Goal: Task Accomplishment & Management: Manage account settings

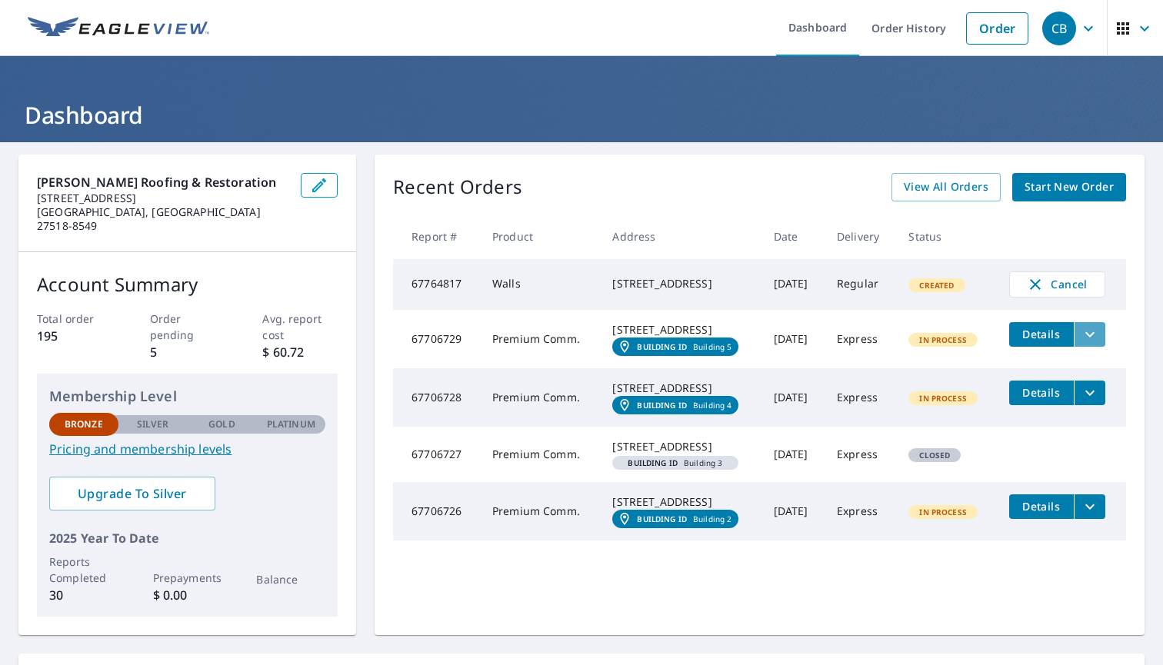
click at [1099, 342] on icon "filesDropdownBtn-67706729" at bounding box center [1090, 334] width 18 height 18
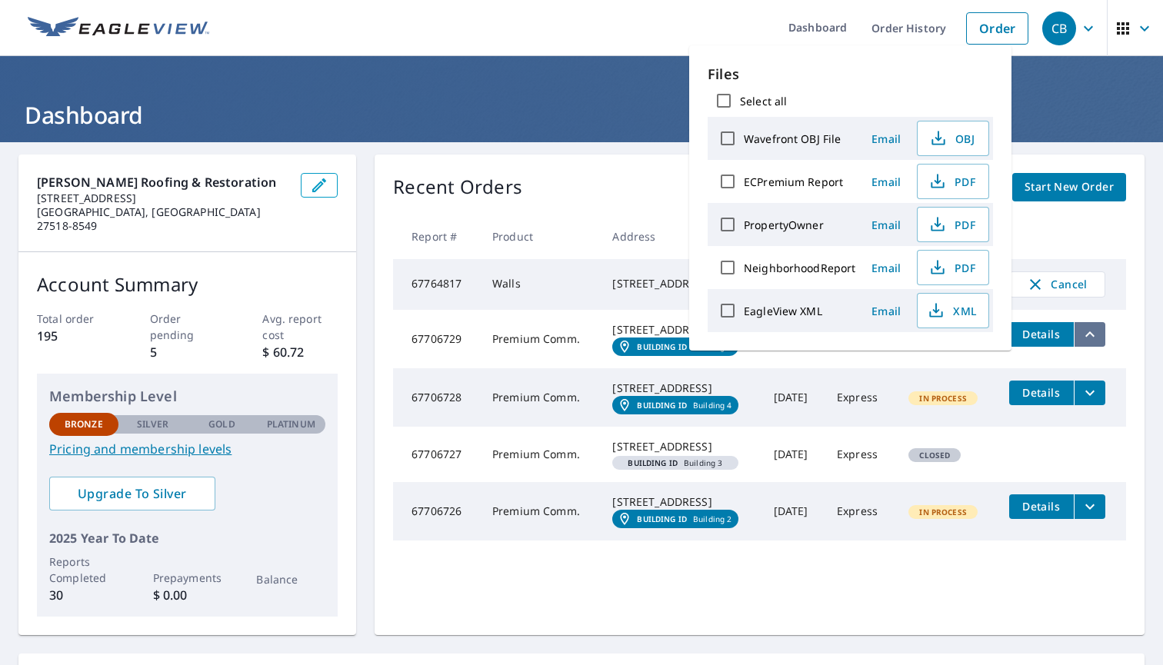
click at [1099, 342] on icon "filesDropdownBtn-67706729" at bounding box center [1090, 334] width 18 height 18
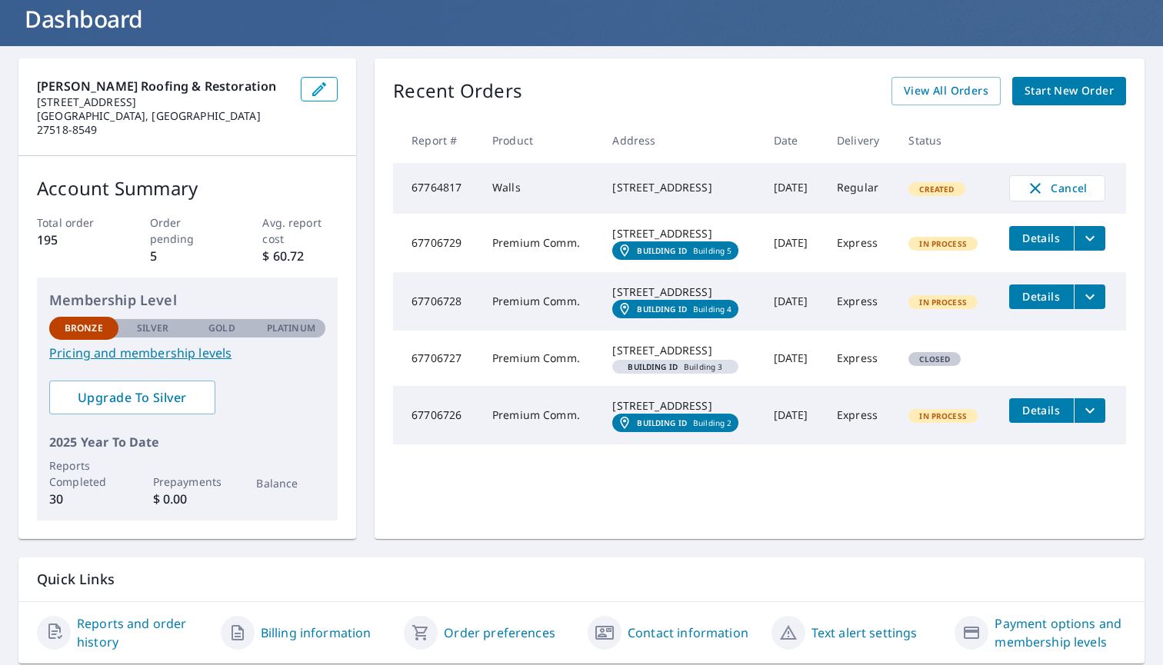
scroll to position [98, 0]
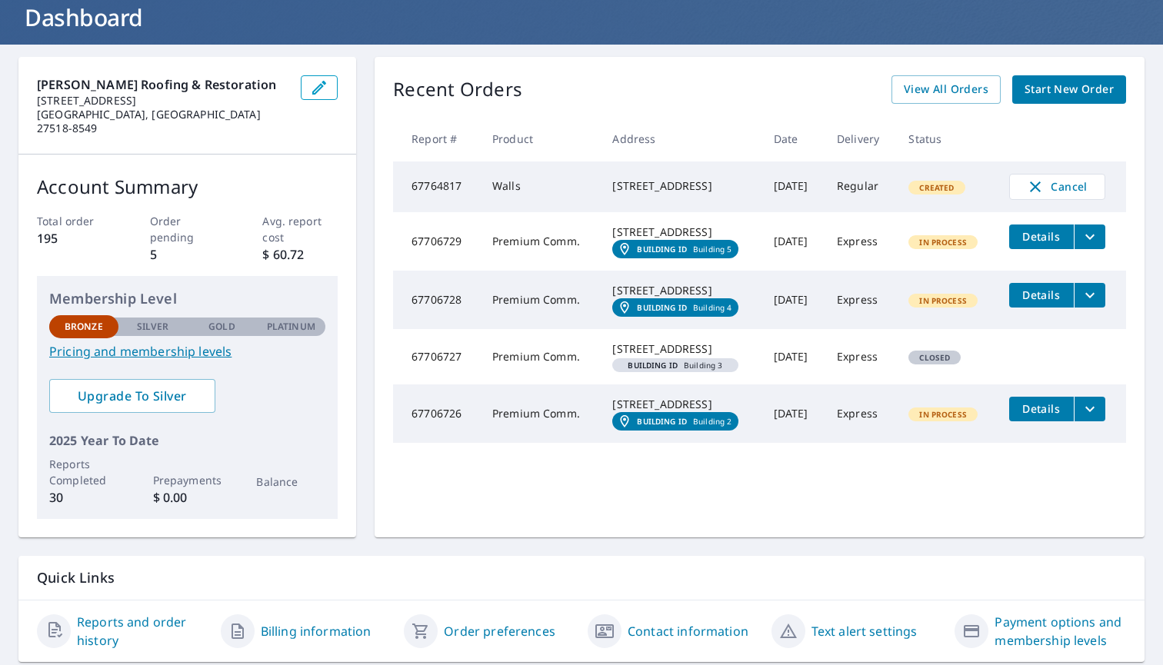
click at [512, 623] on link "Order preferences" at bounding box center [500, 631] width 112 height 18
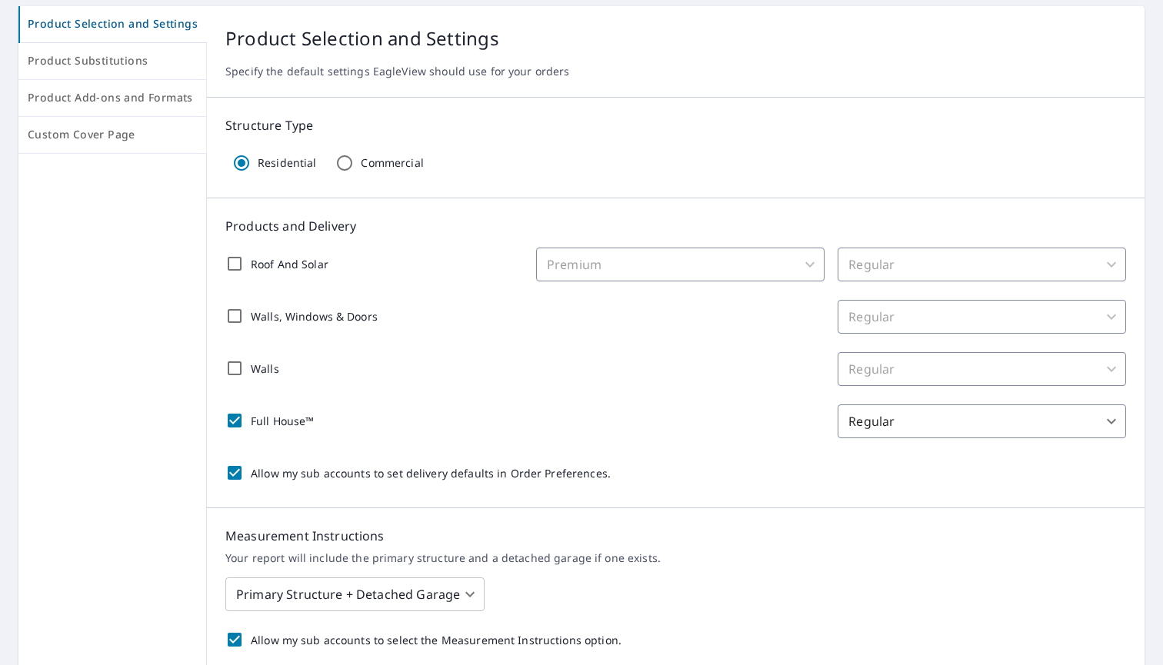
scroll to position [153, 0]
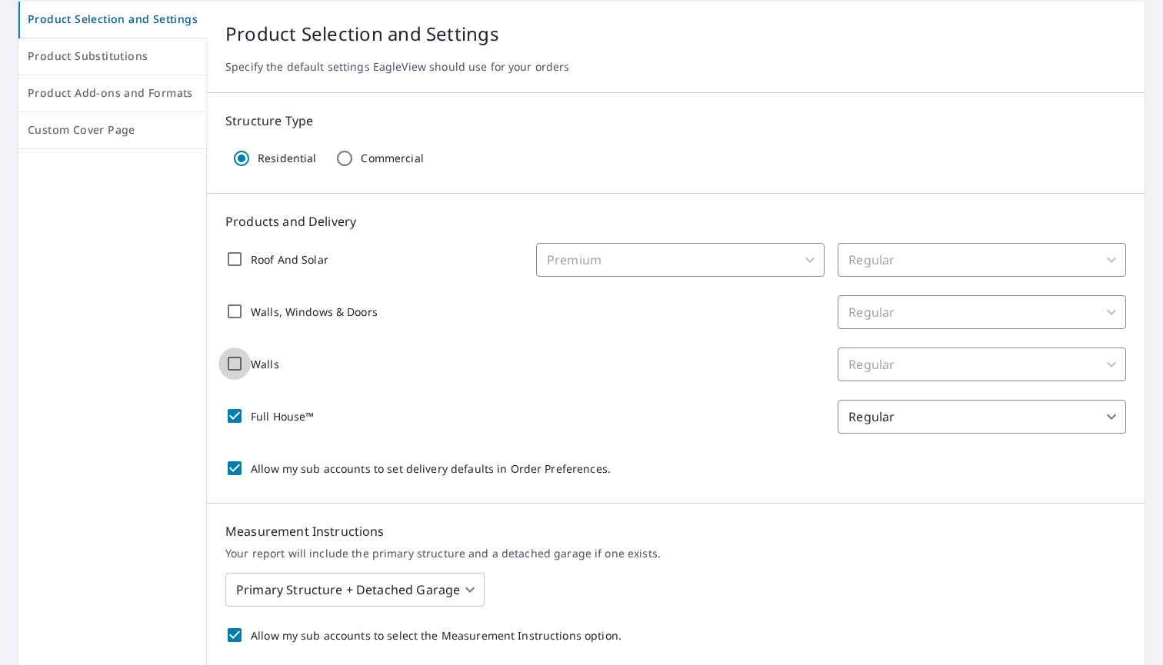
click at [232, 363] on input "Walls" at bounding box center [234, 364] width 32 height 32
checkbox input "true"
click at [229, 311] on input "Walls, Windows & Doors" at bounding box center [234, 311] width 32 height 32
checkbox input "true"
checkbox input "false"
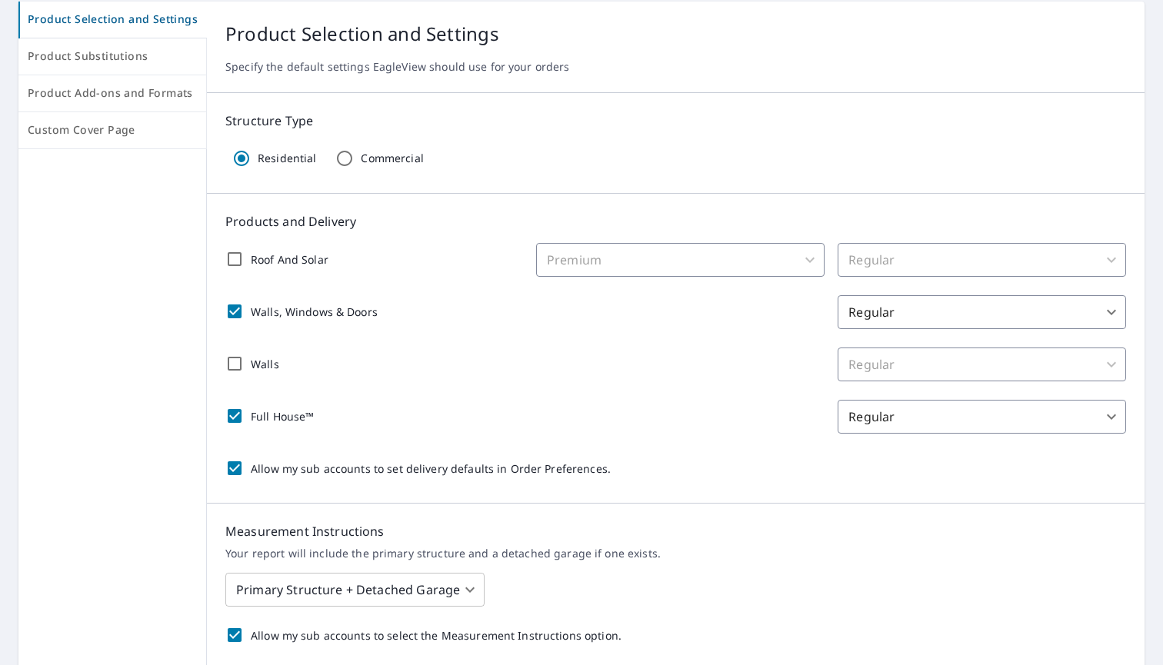
click at [227, 259] on input "Roof And Solar" at bounding box center [234, 259] width 32 height 32
checkbox input "true"
click at [230, 413] on input "Full House™" at bounding box center [234, 416] width 32 height 32
checkbox input "true"
checkbox input "false"
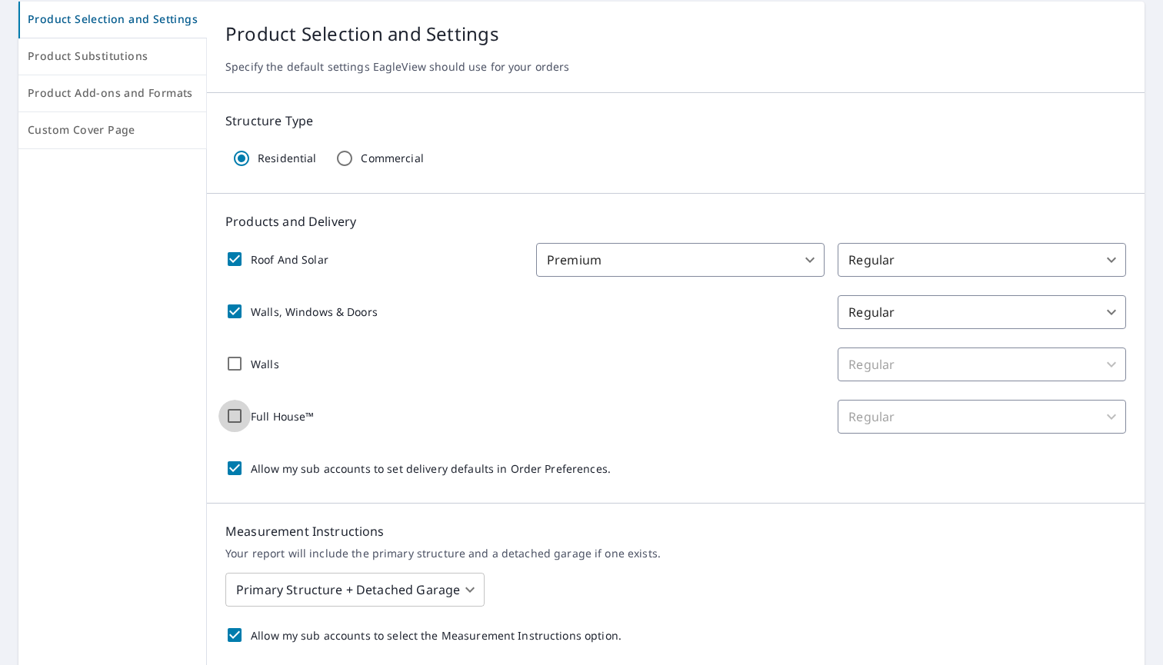
checkbox input "false"
click at [231, 257] on input "Roof And Solar" at bounding box center [234, 259] width 32 height 32
checkbox input "true"
checkbox input "false"
click at [228, 308] on input "Walls, Windows & Doors" at bounding box center [234, 311] width 32 height 32
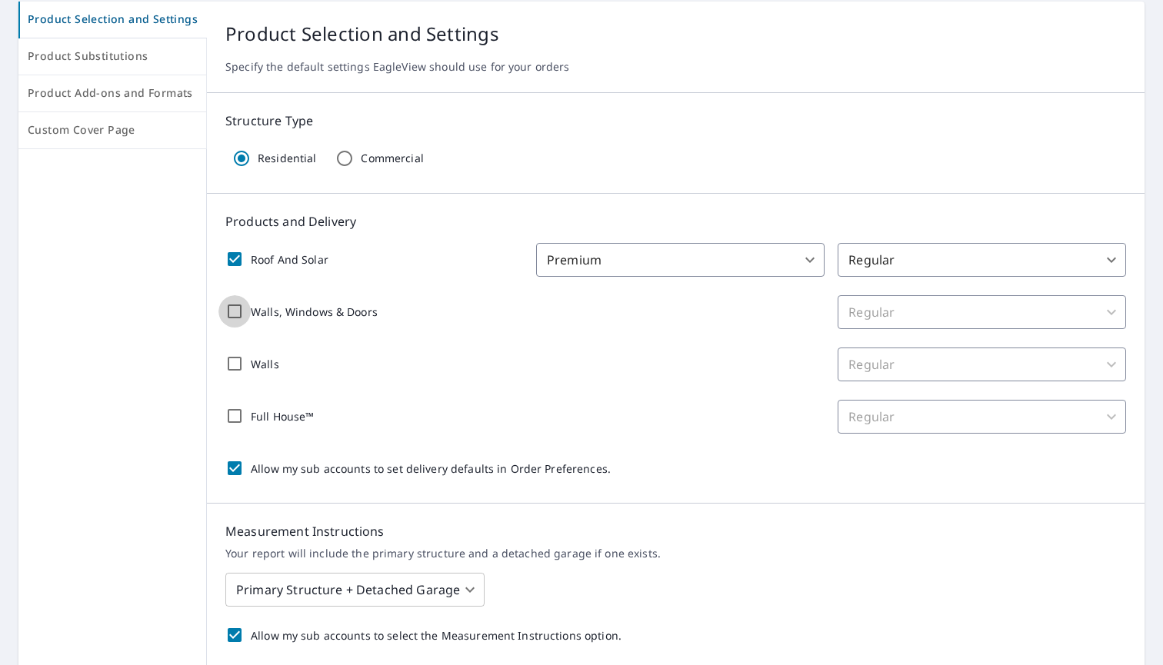
checkbox input "true"
click at [231, 364] on input "Walls" at bounding box center [234, 364] width 32 height 32
checkbox input "true"
click at [235, 313] on input "Walls, Windows & Doors" at bounding box center [234, 311] width 32 height 32
checkbox input "true"
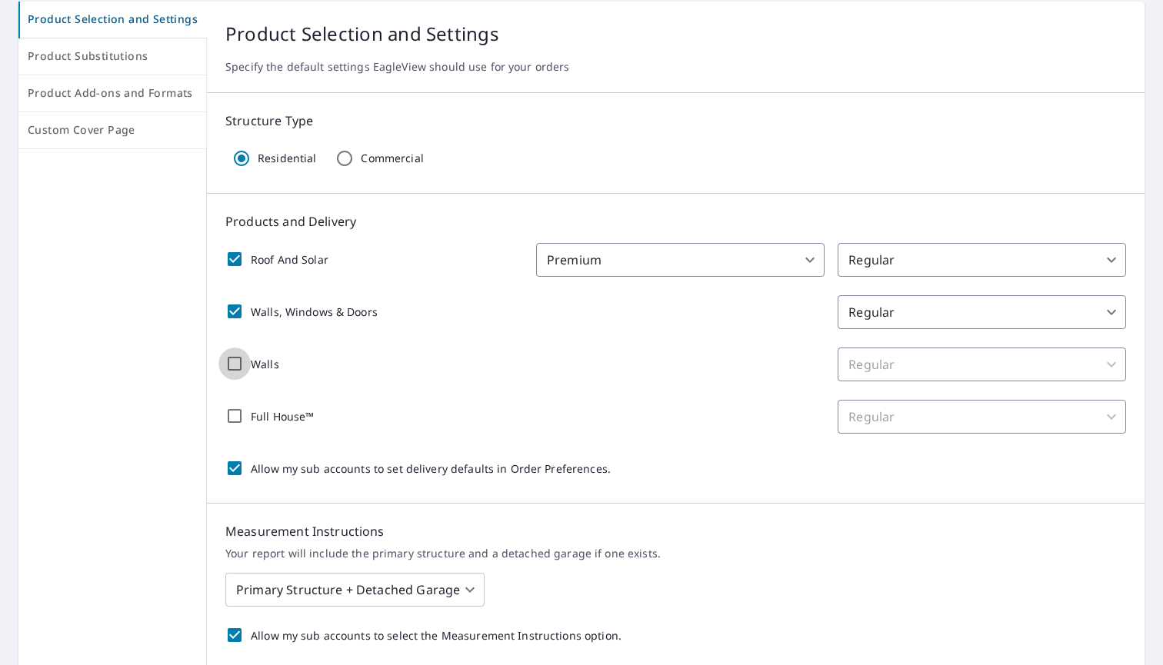
click at [232, 372] on input "Walls" at bounding box center [234, 364] width 32 height 32
checkbox input "true"
checkbox input "false"
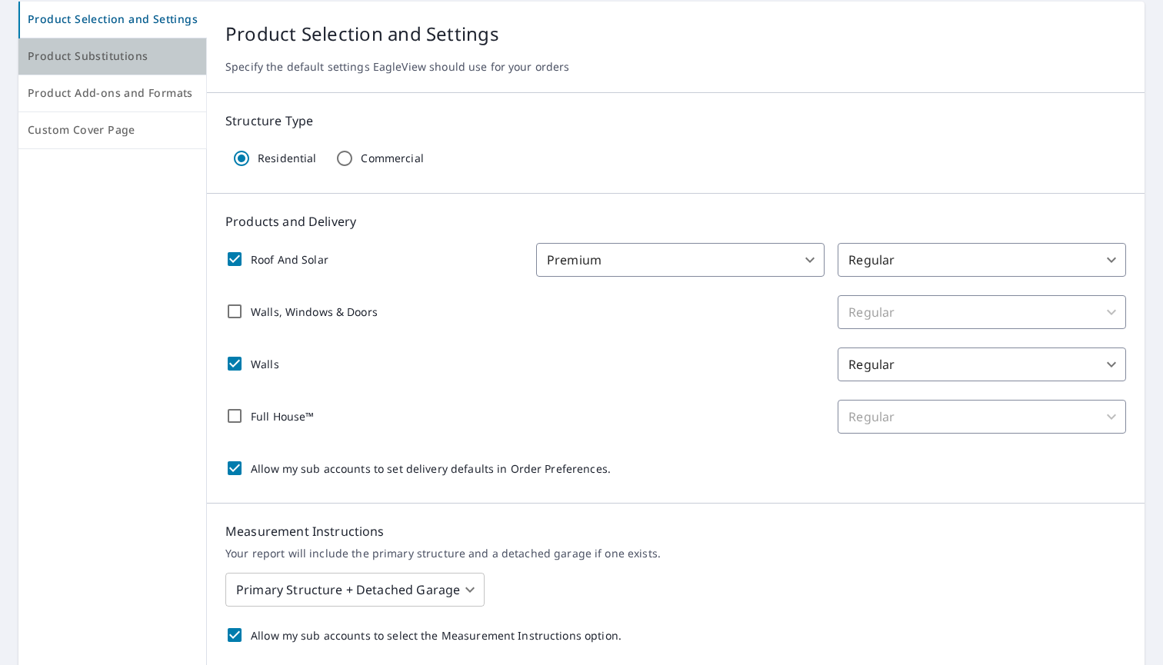
click at [126, 67] on button "Product Substitutions" at bounding box center [112, 56] width 188 height 37
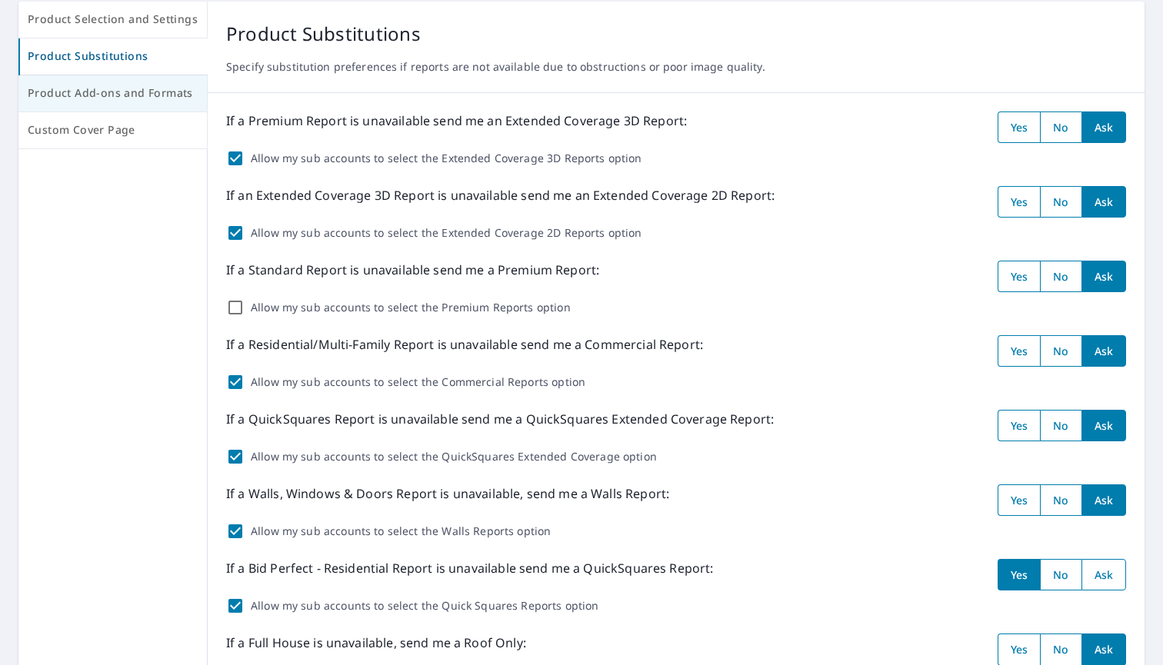
click at [96, 92] on span "Product Add-ons and Formats" at bounding box center [113, 93] width 170 height 19
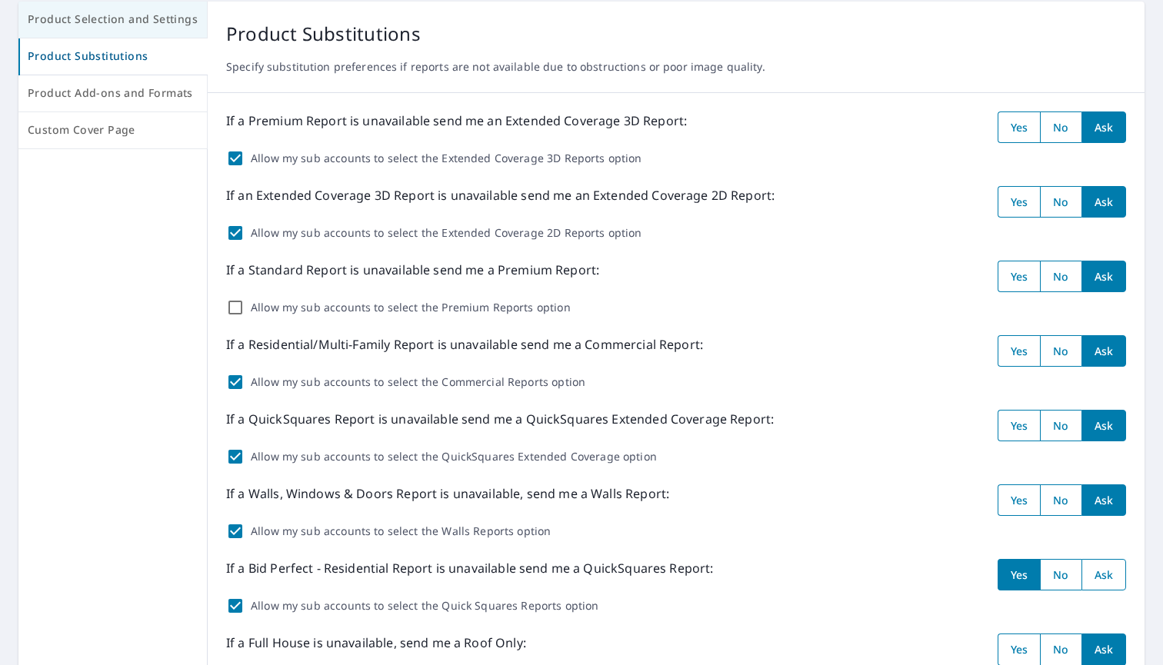
scroll to position [65, 0]
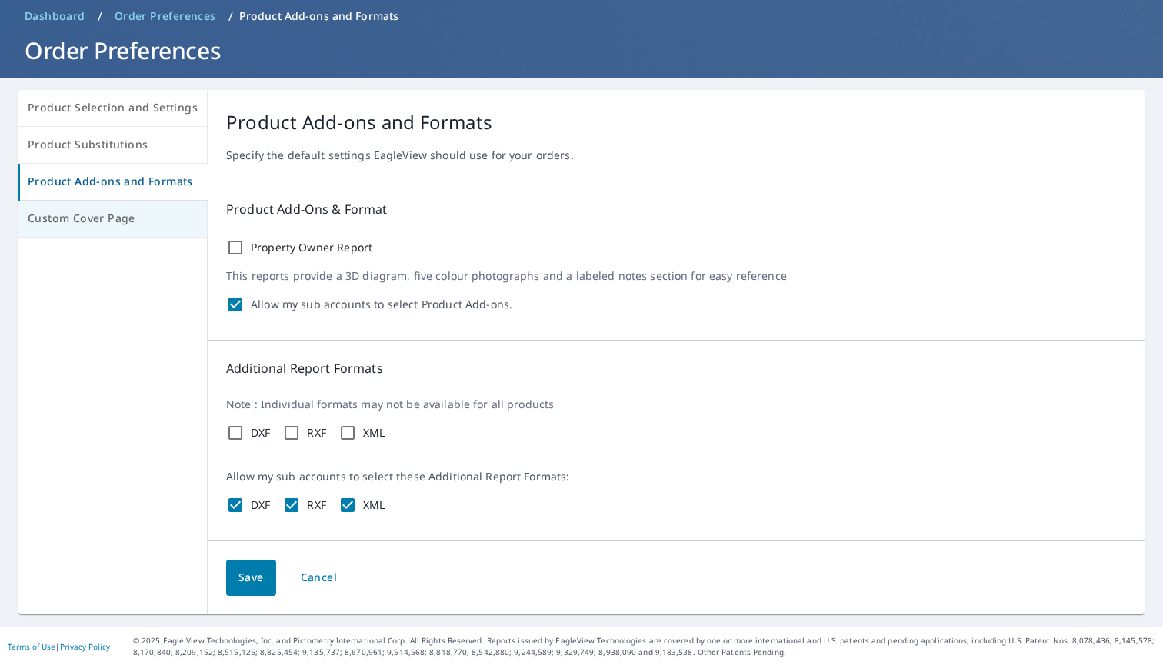
click at [77, 228] on span "Custom Cover Page" at bounding box center [113, 218] width 170 height 19
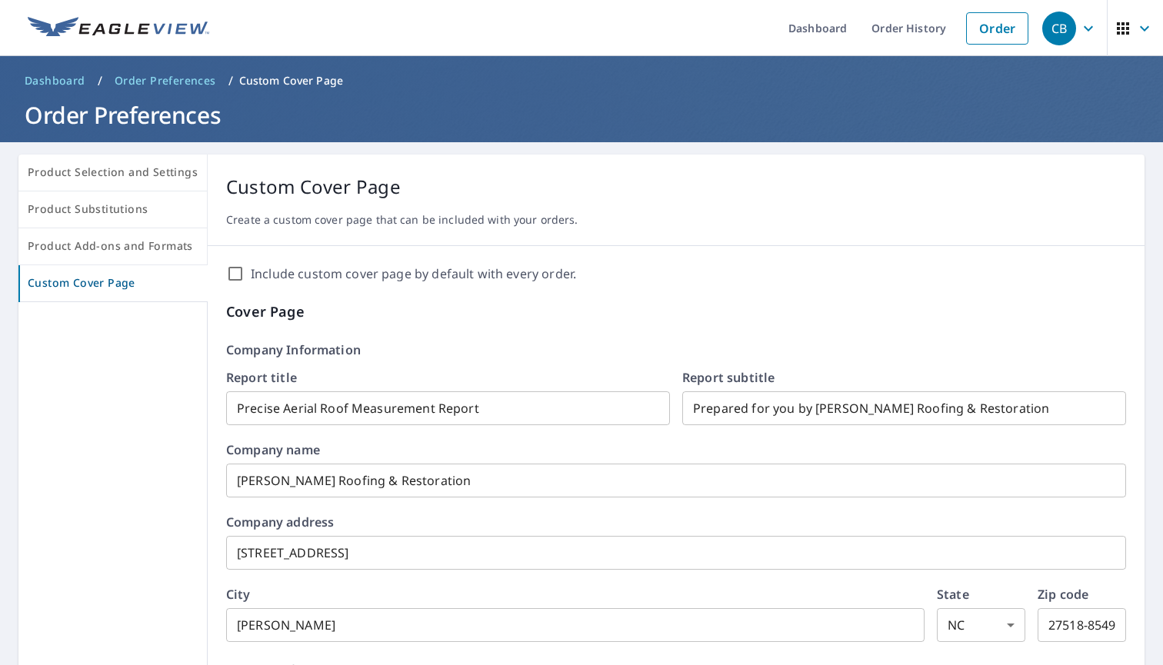
click at [171, 82] on span "Order Preferences" at bounding box center [166, 80] width 102 height 15
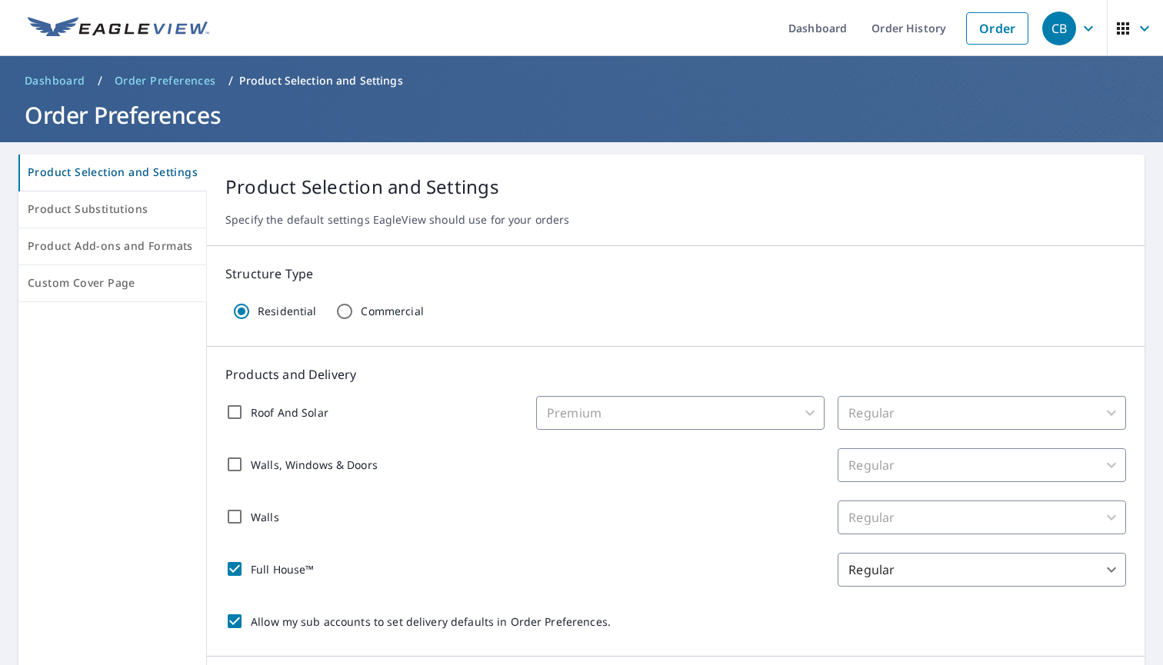
click at [47, 81] on span "Dashboard" at bounding box center [55, 80] width 61 height 15
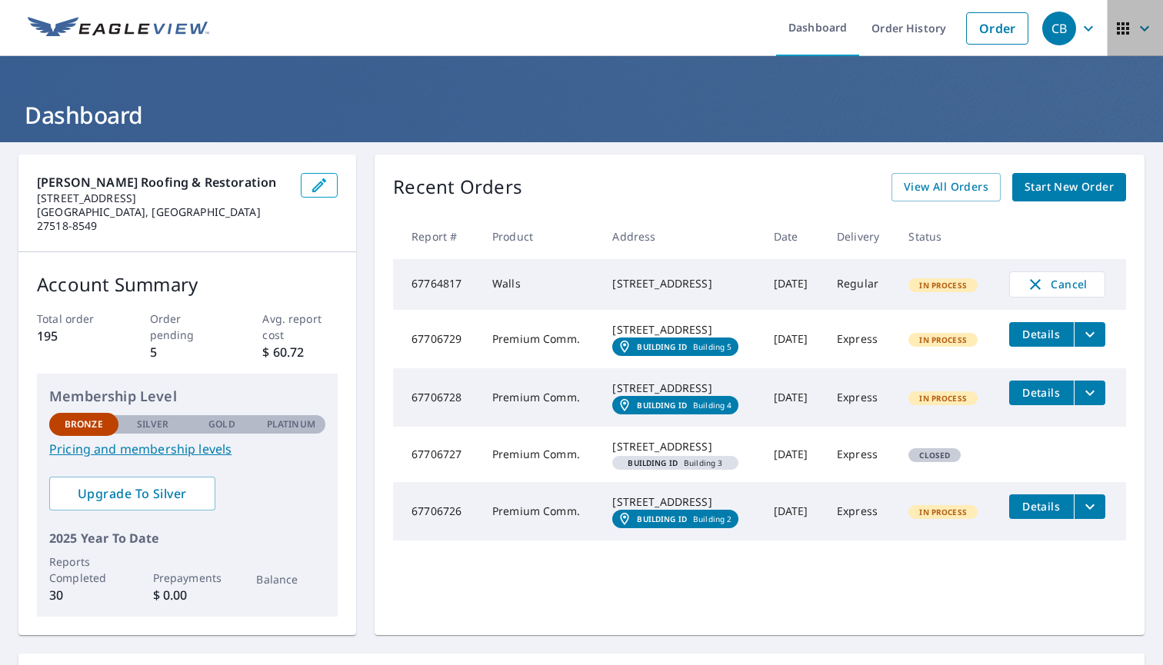
click at [1147, 26] on icon "button" at bounding box center [1144, 28] width 18 height 18
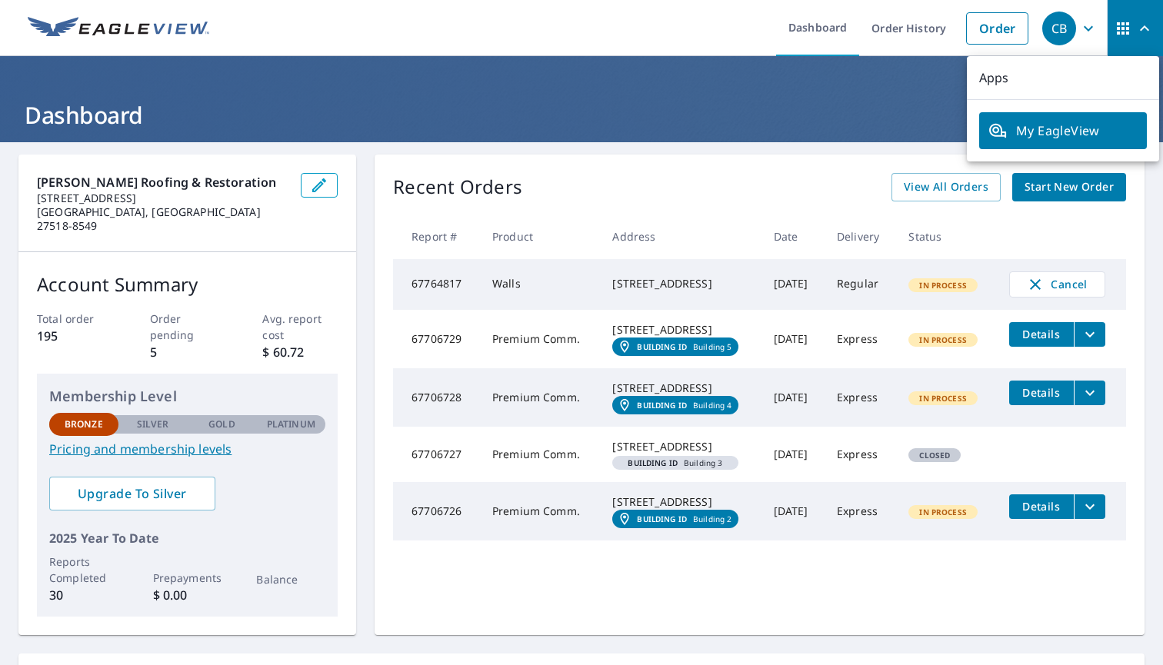
click at [1091, 35] on icon "button" at bounding box center [1088, 28] width 18 height 18
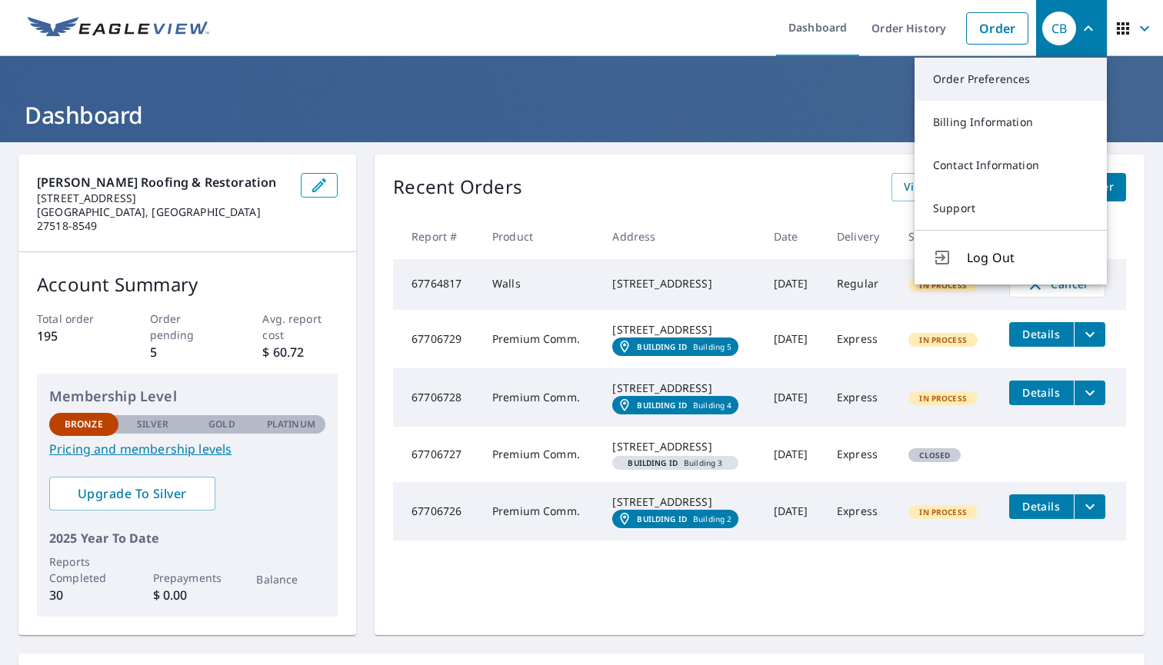
click at [968, 82] on link "Order Preferences" at bounding box center [1010, 79] width 192 height 43
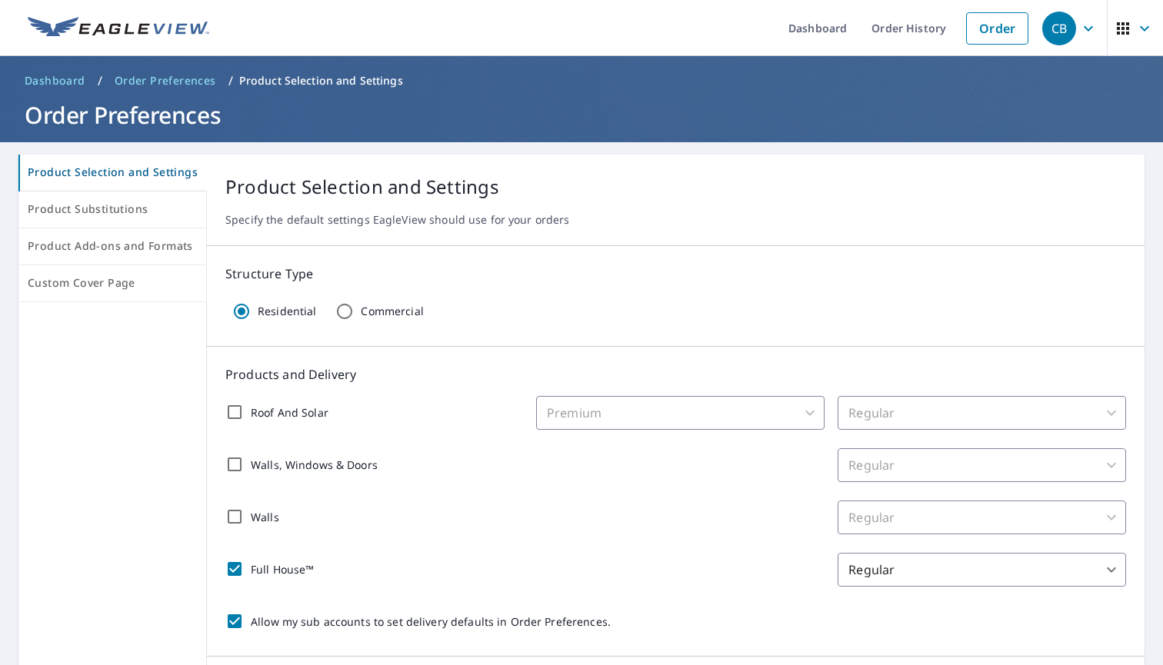
click at [1145, 32] on icon "button" at bounding box center [1144, 28] width 18 height 18
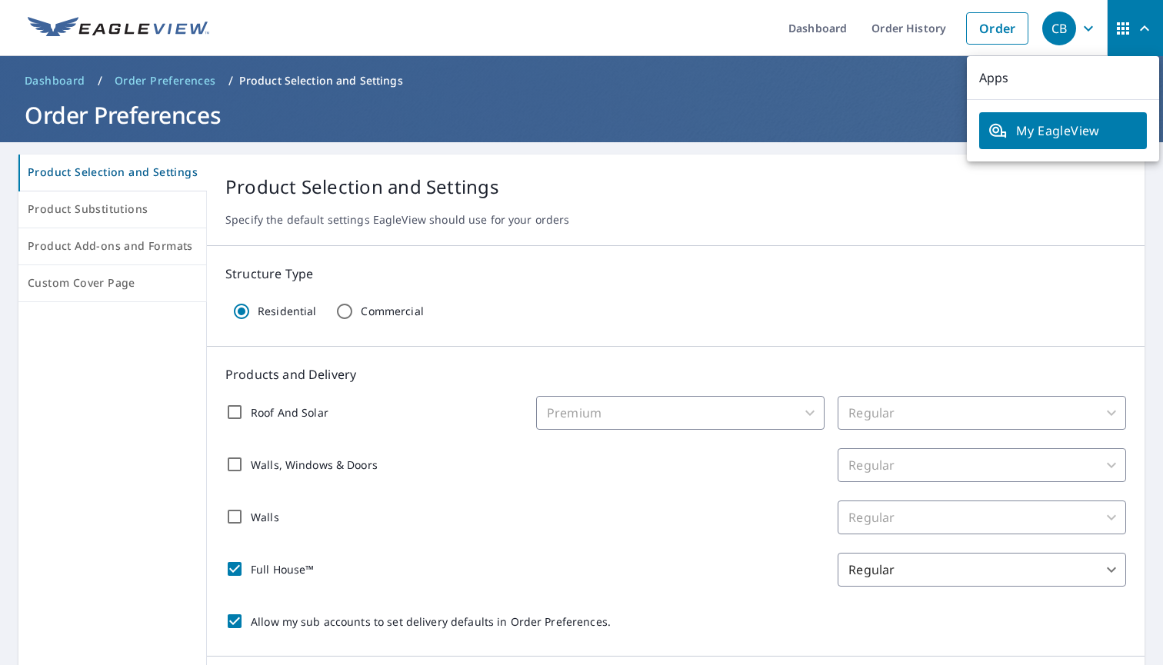
click at [1048, 129] on span "My EagleView" at bounding box center [1062, 131] width 149 height 18
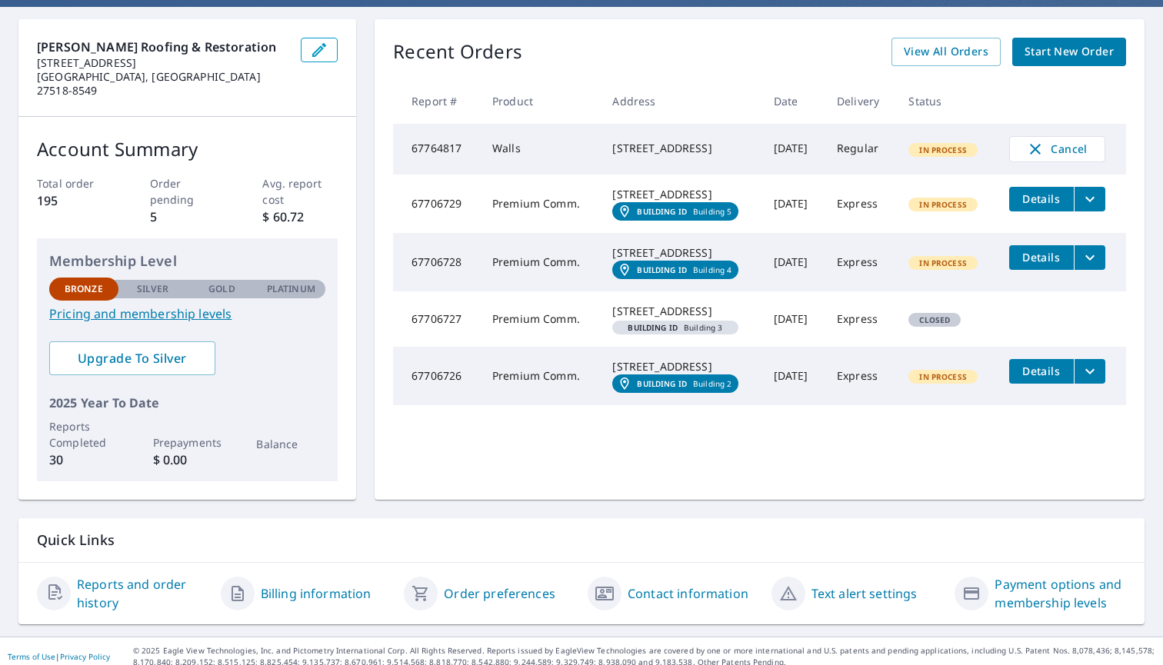
scroll to position [135, 0]
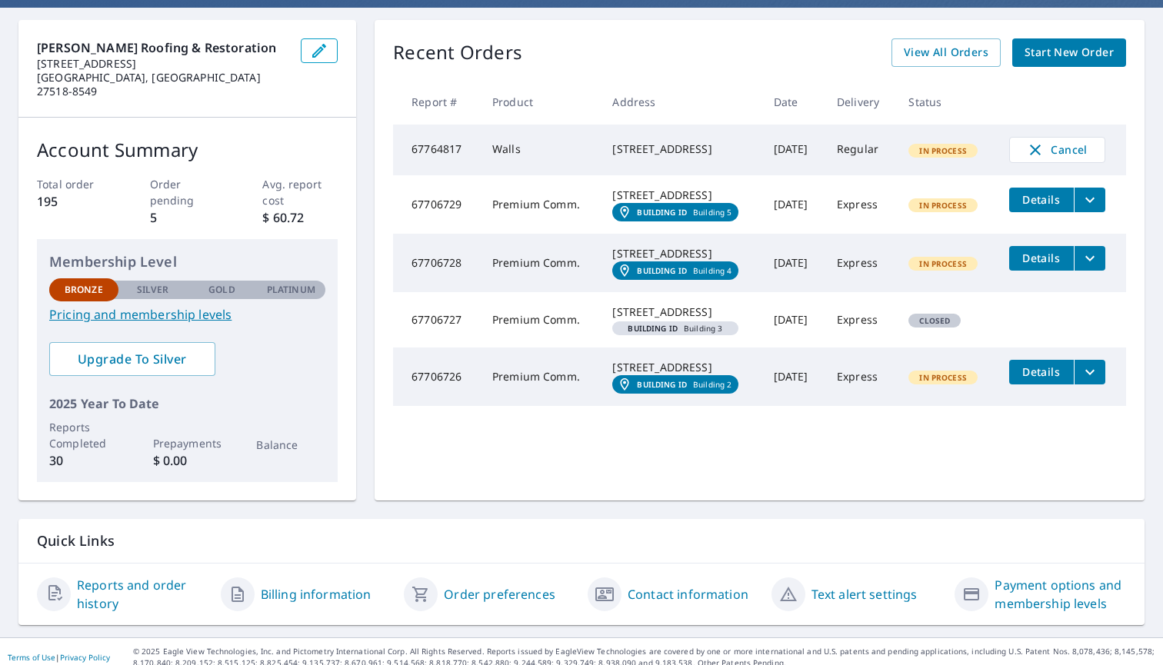
click at [468, 585] on link "Order preferences" at bounding box center [500, 594] width 112 height 18
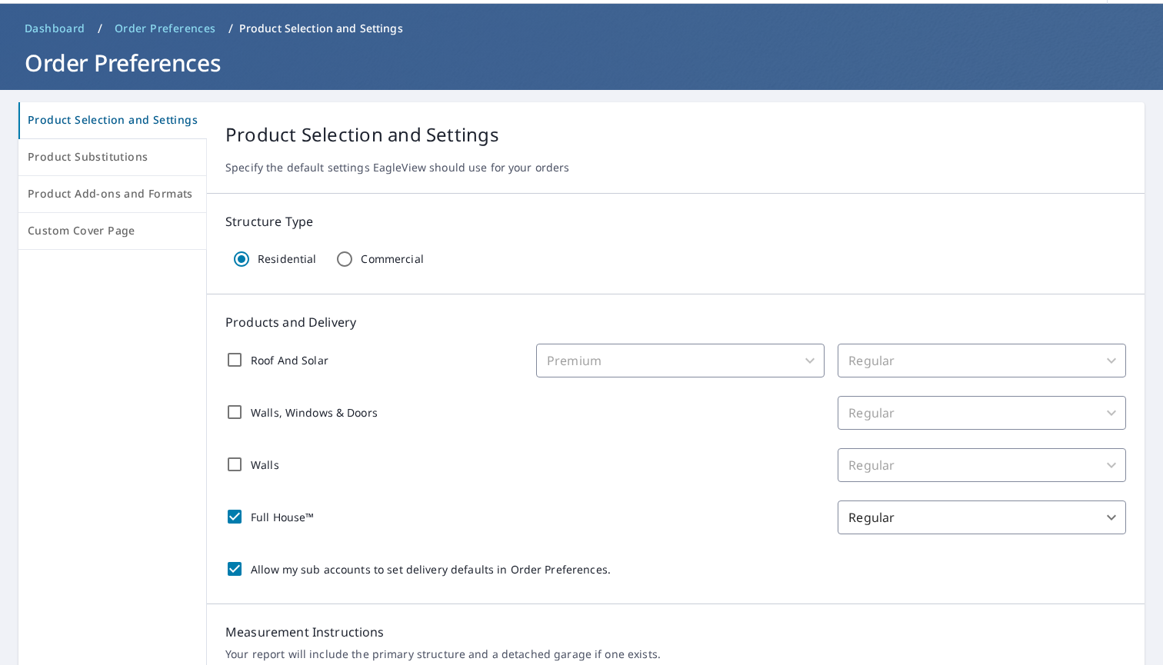
scroll to position [48, 0]
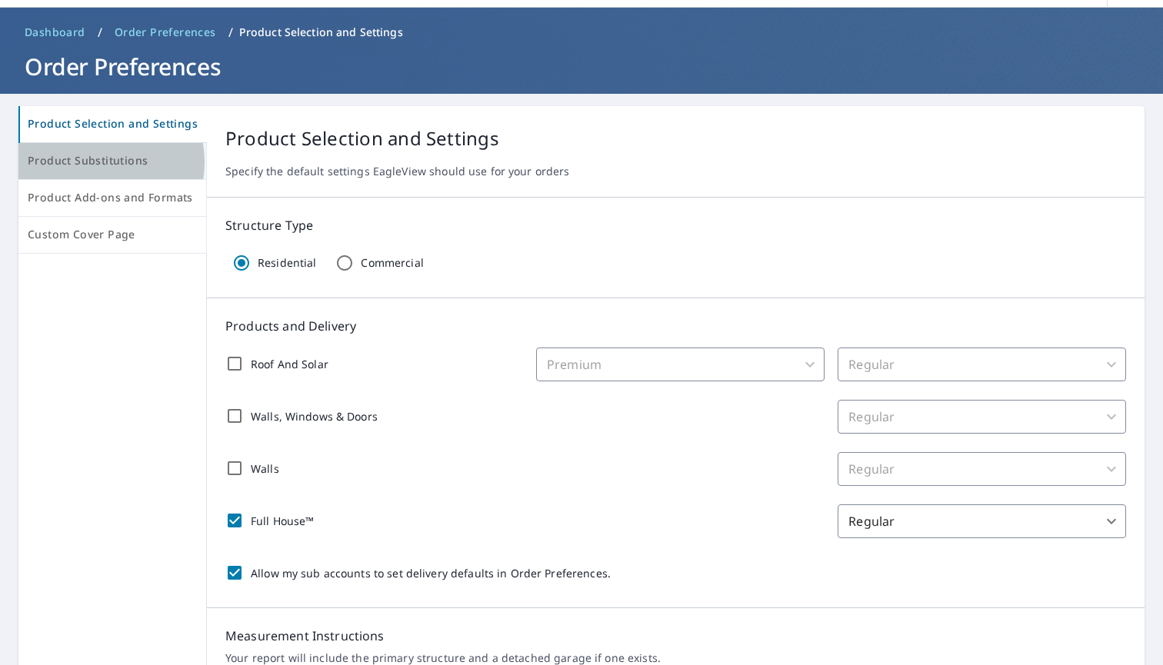
click at [97, 162] on span "Product Substitutions" at bounding box center [112, 161] width 169 height 19
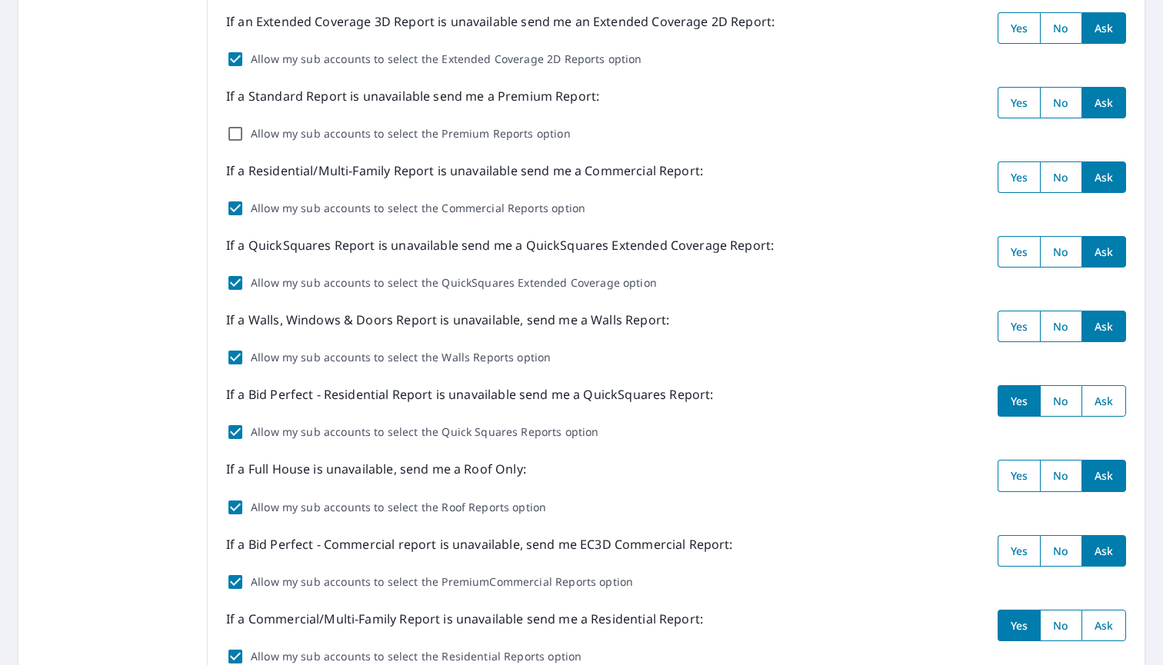
scroll to position [295, 0]
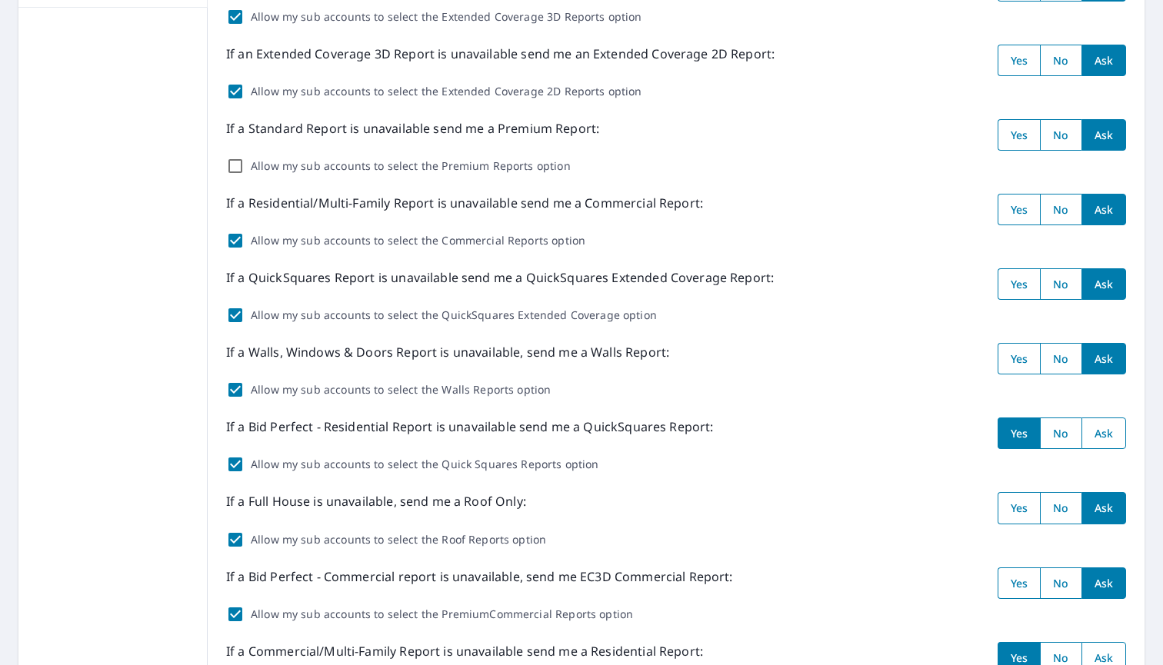
click at [232, 165] on input "Allow my sub accounts to select the Premium Reports option" at bounding box center [235, 166] width 18 height 18
checkbox input "true"
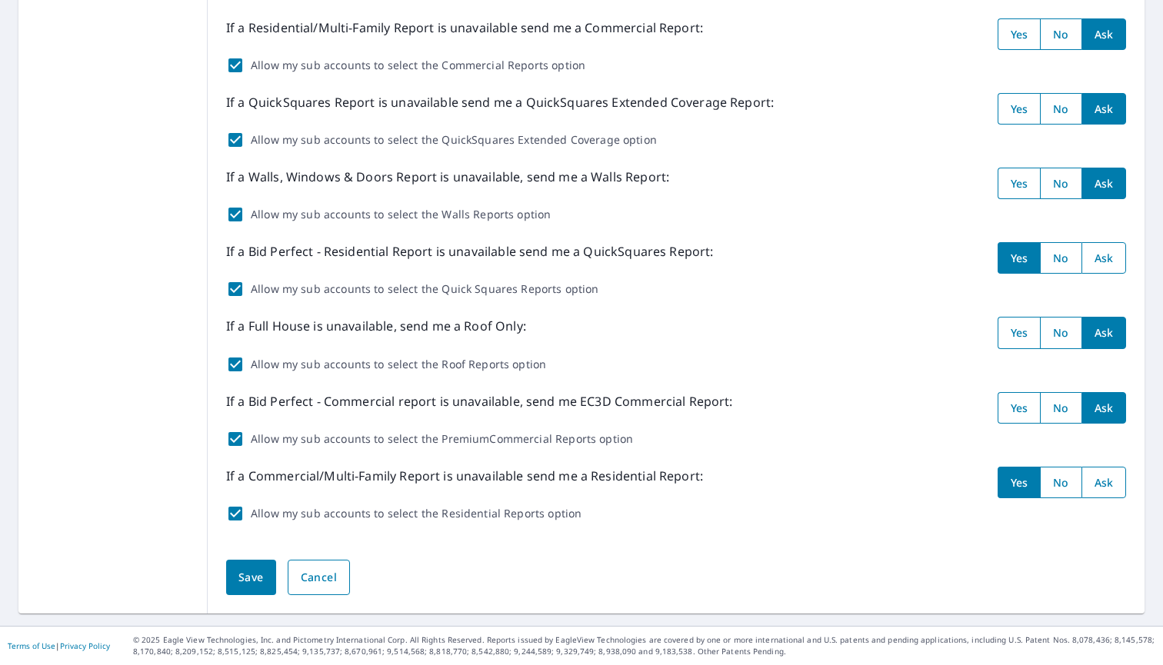
scroll to position [469, 0]
click at [255, 580] on span "Save" at bounding box center [250, 578] width 25 height 19
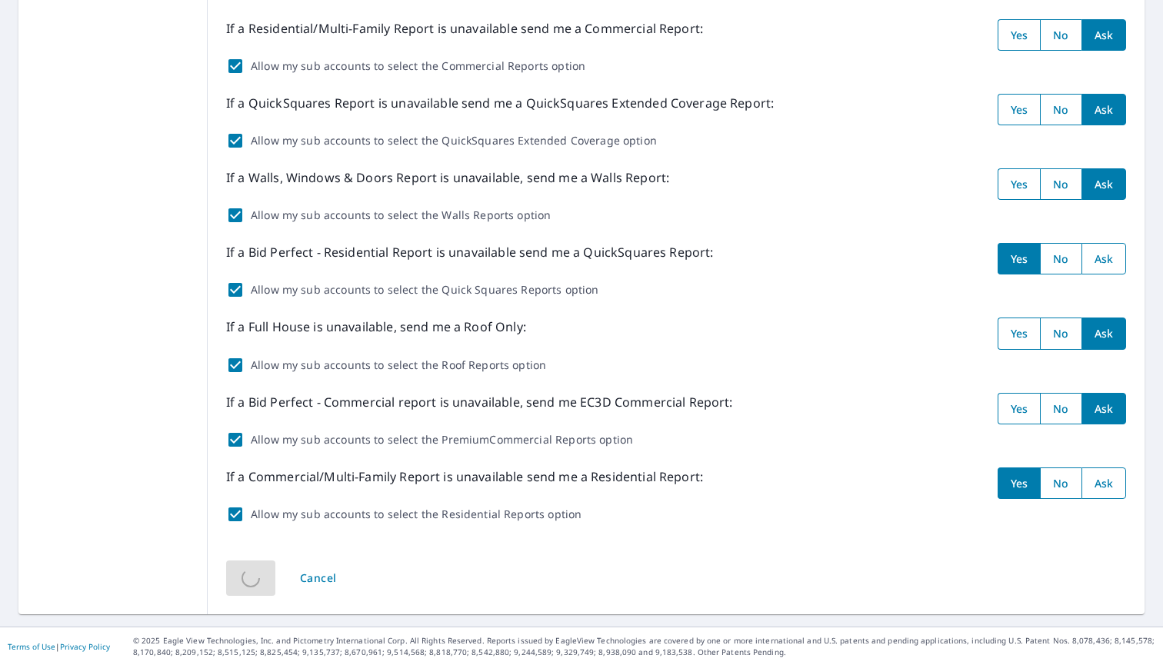
scroll to position [0, 0]
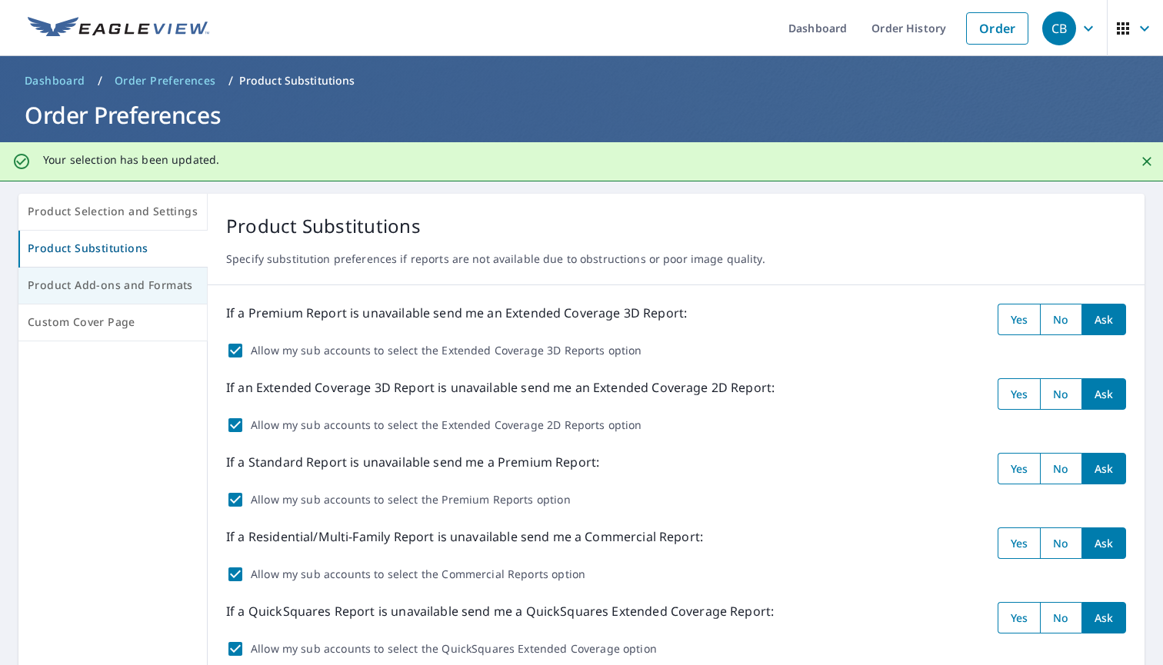
click at [109, 290] on span "Product Add-ons and Formats" at bounding box center [113, 285] width 170 height 19
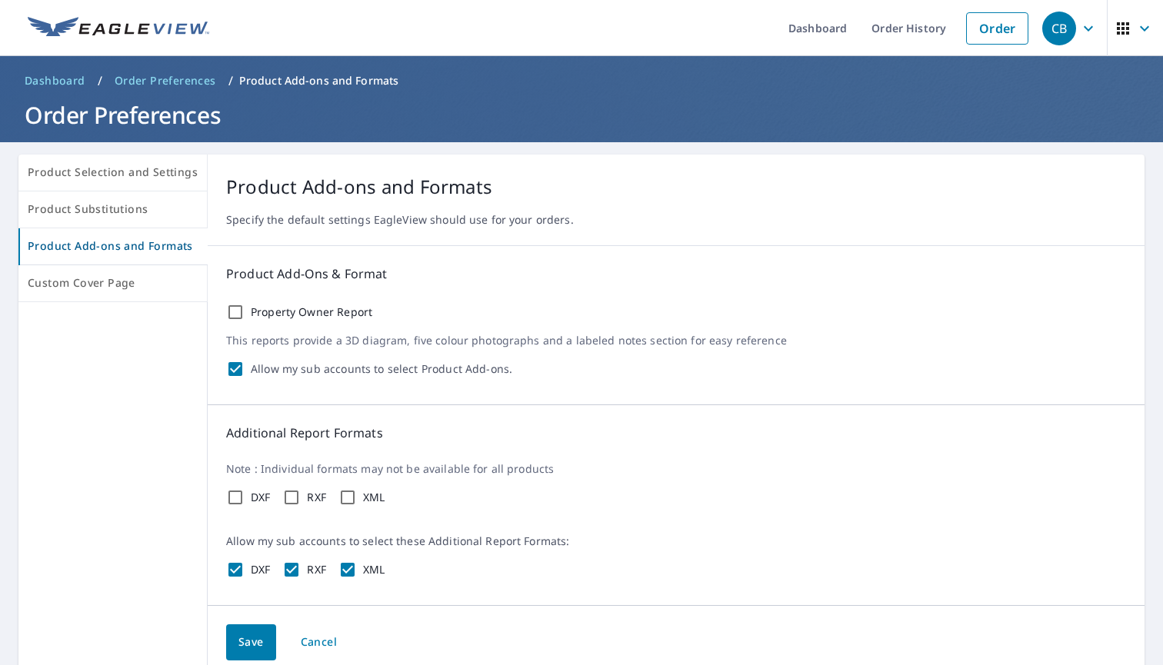
click at [1091, 29] on icon "button" at bounding box center [1088, 28] width 18 height 18
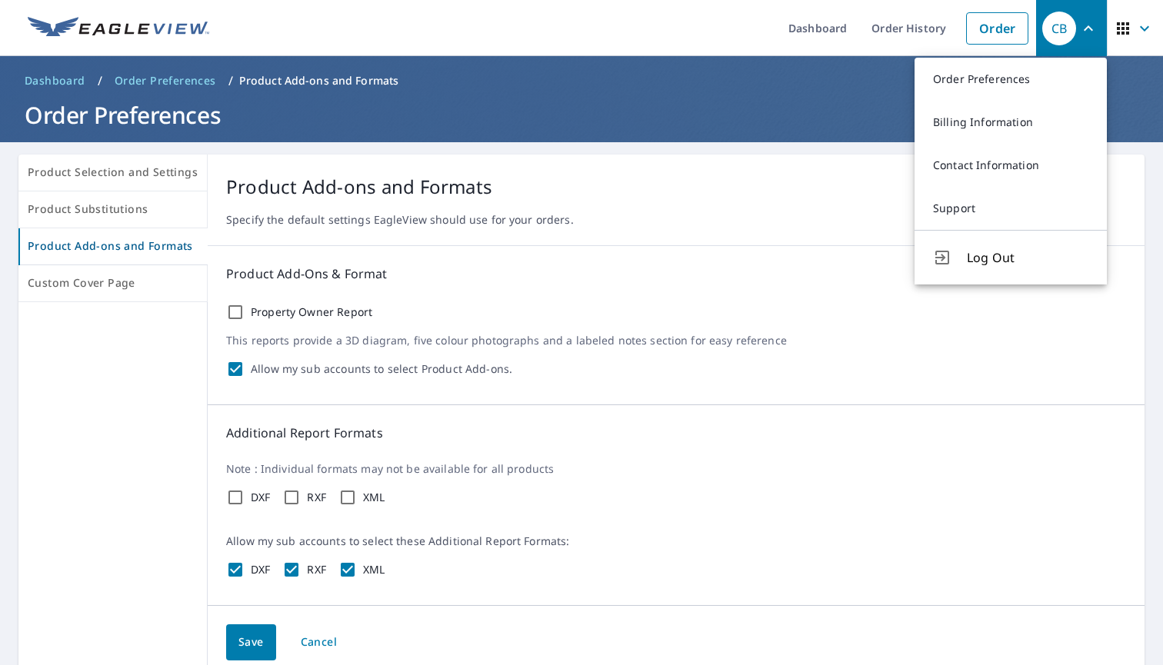
click at [1124, 30] on icon "button" at bounding box center [1123, 28] width 18 height 18
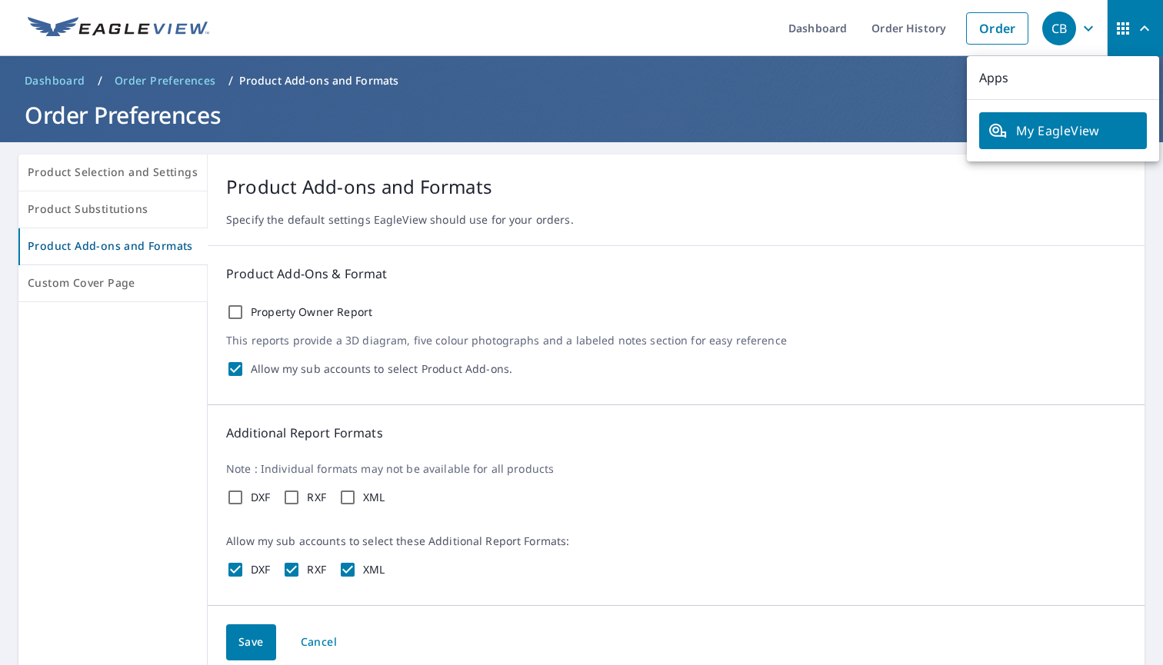
click at [58, 78] on span "Dashboard" at bounding box center [55, 80] width 61 height 15
